Goal: Task Accomplishment & Management: Manage account settings

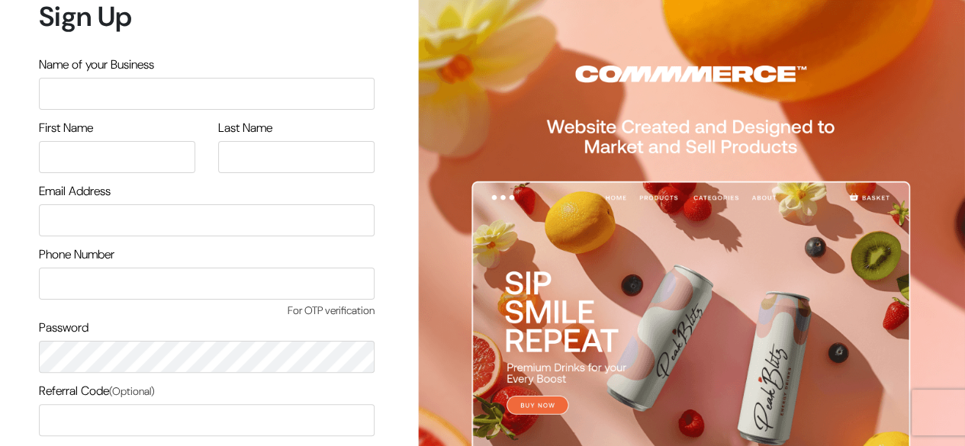
scroll to position [130, 0]
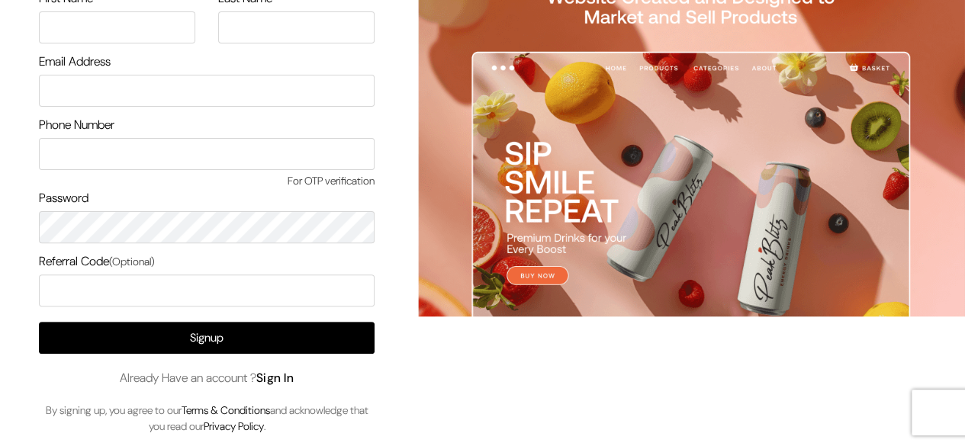
click at [282, 375] on link "Sign In" at bounding box center [275, 378] width 38 height 16
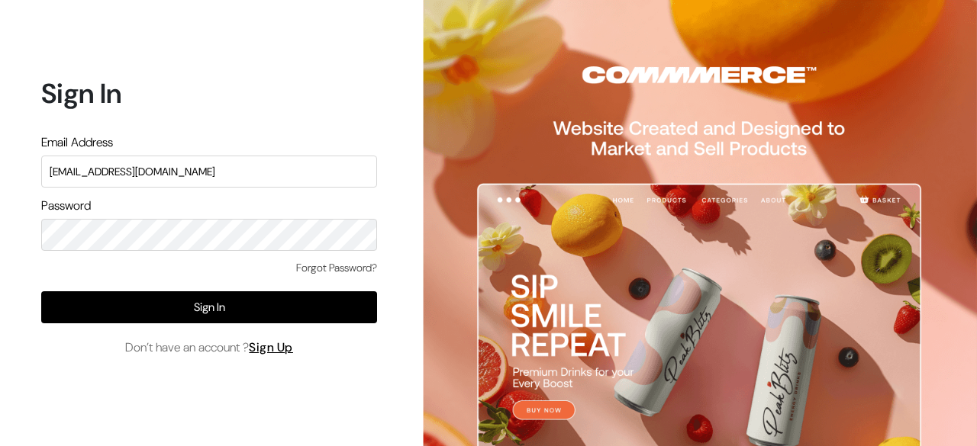
type input "[EMAIL_ADDRESS][DOMAIN_NAME]"
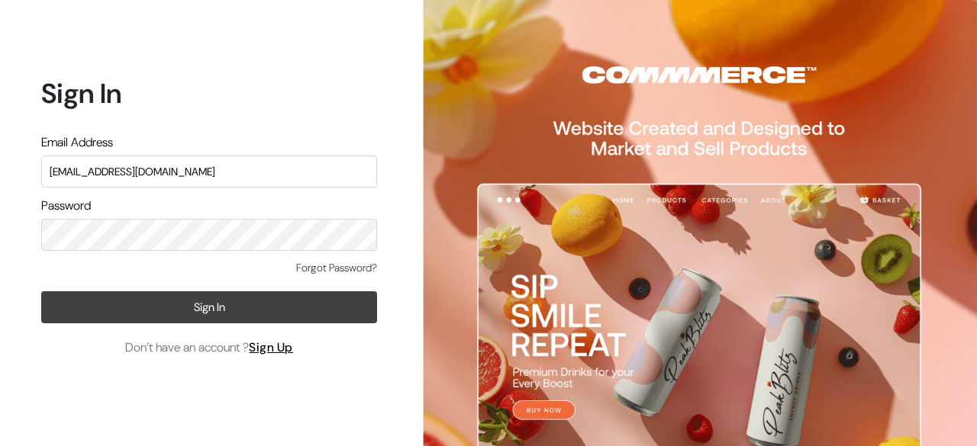
click at [243, 305] on button "Sign In" at bounding box center [209, 308] width 336 height 32
